Goal: Transaction & Acquisition: Obtain resource

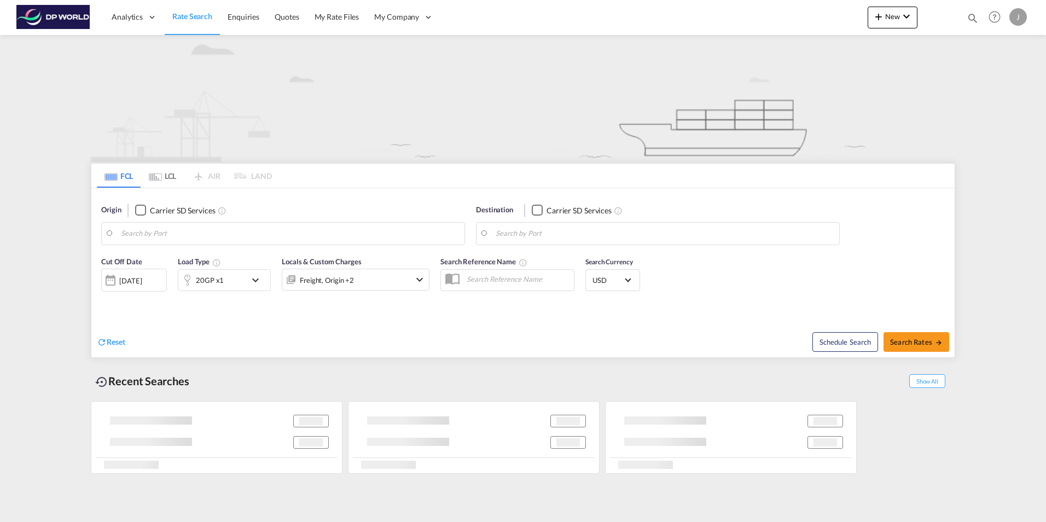
type input "[US_STATE], [GEOGRAPHIC_DATA], USNYC"
type input "[GEOGRAPHIC_DATA], COCTG"
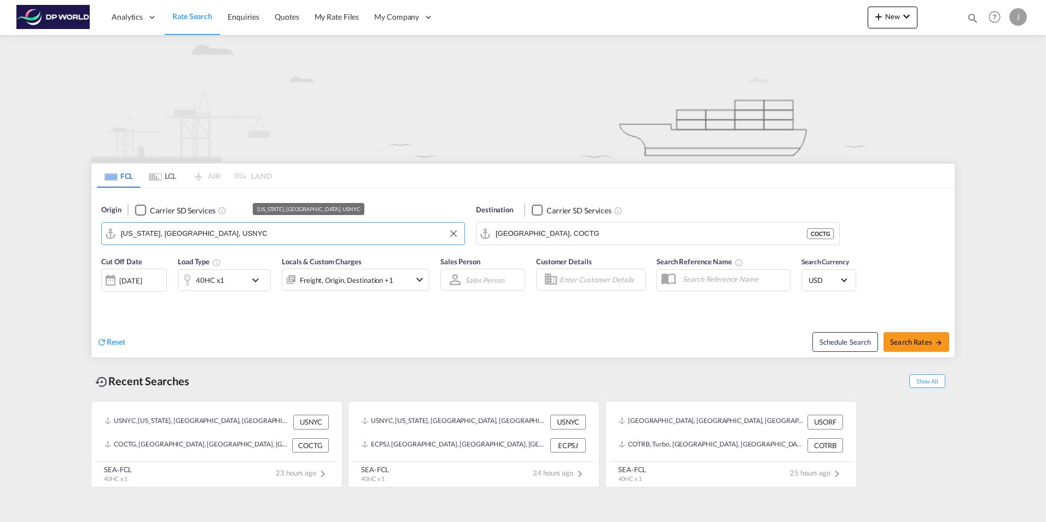
click at [243, 232] on input "[US_STATE], [GEOGRAPHIC_DATA], USNYC" at bounding box center [290, 233] width 338 height 16
click at [451, 232] on button "Clear Input" at bounding box center [453, 233] width 16 height 16
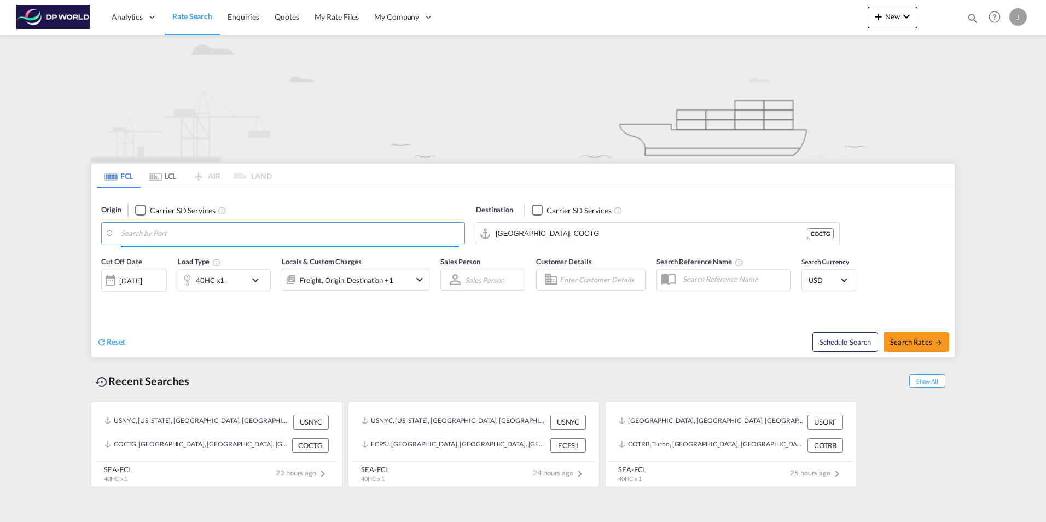
click at [158, 231] on input "Search by Port" at bounding box center [290, 233] width 338 height 16
click at [131, 235] on body "Analytics Dashboard Rate Search Enquiries Quotes My Rate Files My Company" at bounding box center [523, 261] width 1046 height 522
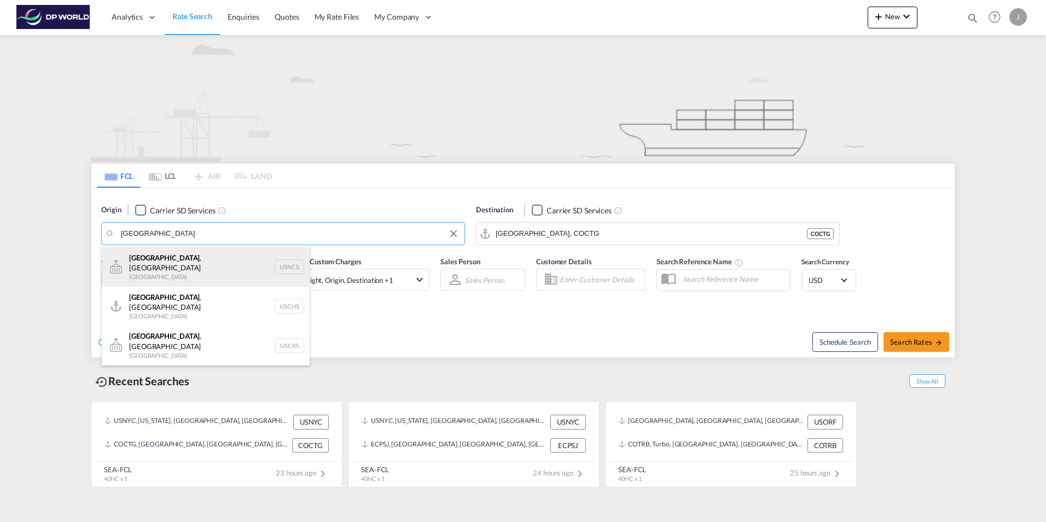
click at [162, 266] on div "[GEOGRAPHIC_DATA] , [GEOGRAPHIC_DATA] [GEOGRAPHIC_DATA] USNCS" at bounding box center [206, 266] width 208 height 39
type input "[GEOGRAPHIC_DATA], [GEOGRAPHIC_DATA], USNCS"
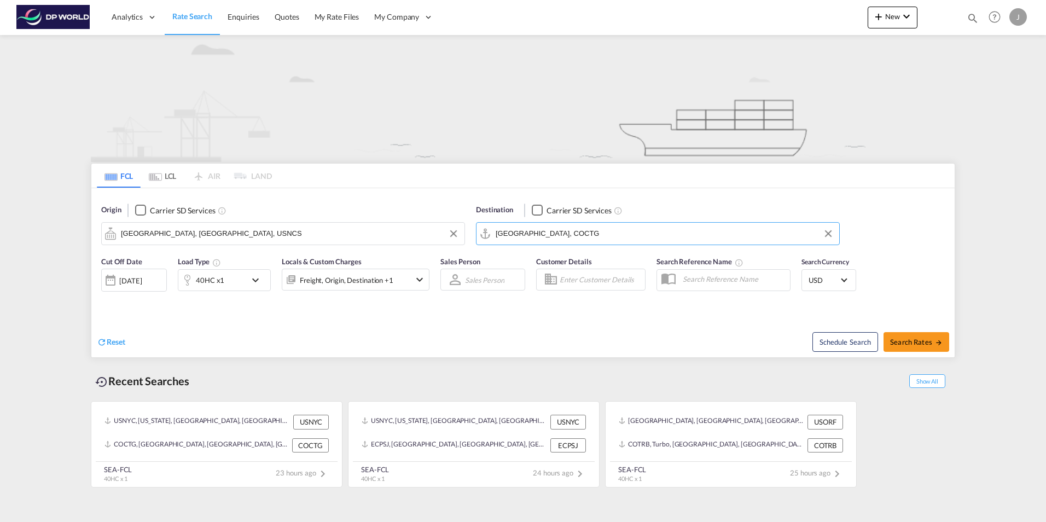
click at [573, 236] on input "[GEOGRAPHIC_DATA], COCTG" at bounding box center [665, 233] width 338 height 16
click at [827, 231] on button "Clear Input" at bounding box center [828, 233] width 16 height 16
click at [521, 235] on input "Search by Port" at bounding box center [665, 233] width 338 height 16
click at [525, 259] on div "Guayaquil [GEOGRAPHIC_DATA] [GEOGRAPHIC_DATA]" at bounding box center [580, 263] width 208 height 33
type input "[GEOGRAPHIC_DATA], ECGYE"
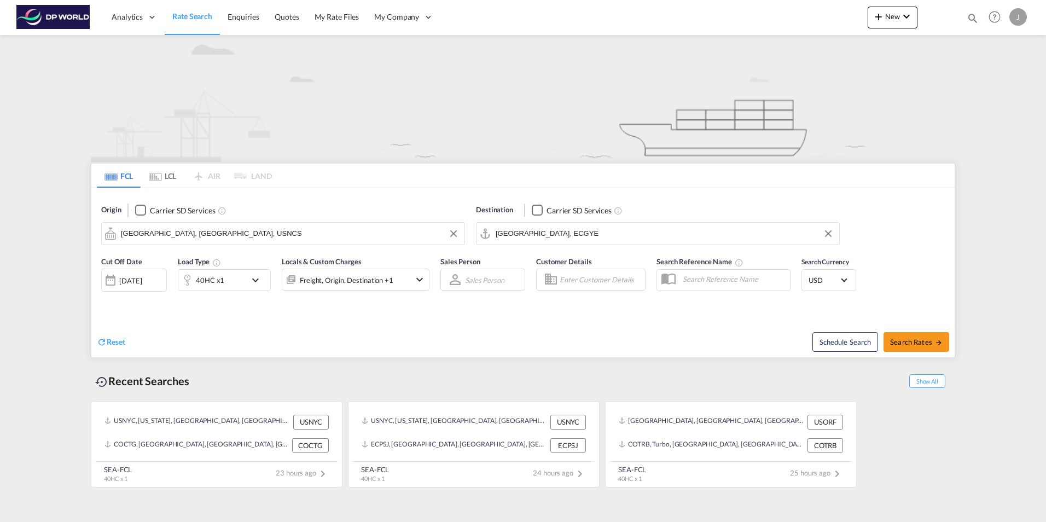
click at [126, 282] on div "[DATE]" at bounding box center [130, 281] width 22 height 10
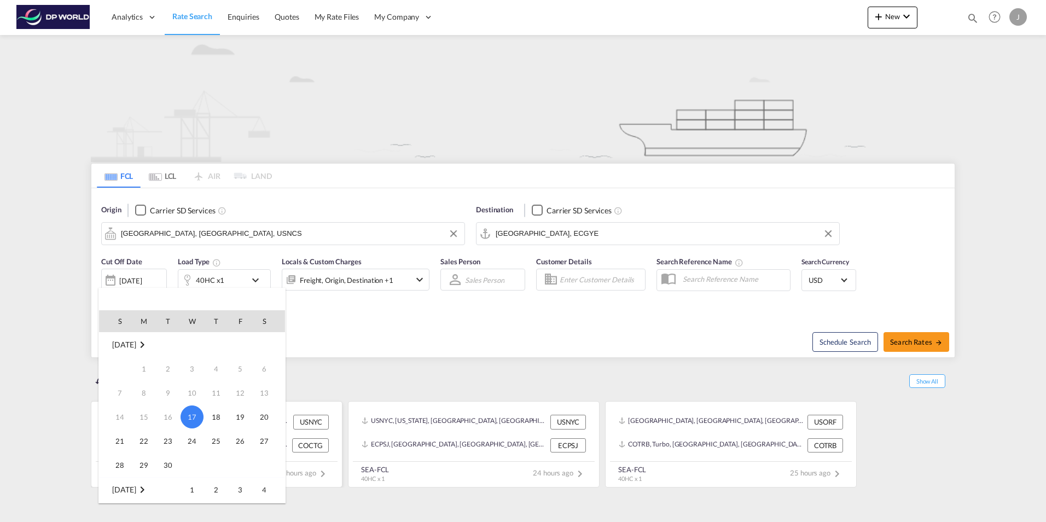
click at [191, 438] on span "24" at bounding box center [192, 441] width 22 height 22
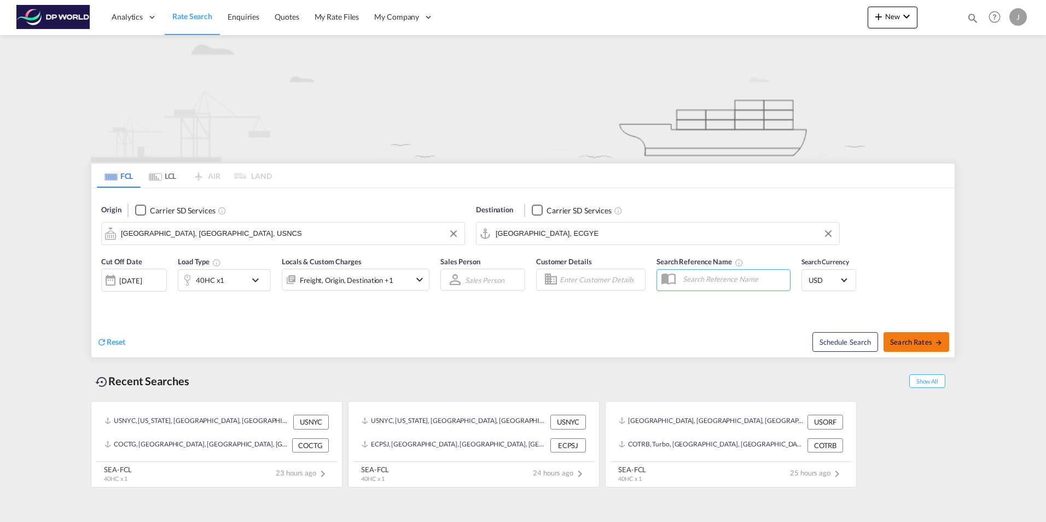
click at [928, 342] on span "Search Rates" at bounding box center [916, 341] width 53 height 9
type input "USNCS to ECGYE / [DATE]"
